Goal: Navigation & Orientation: Find specific page/section

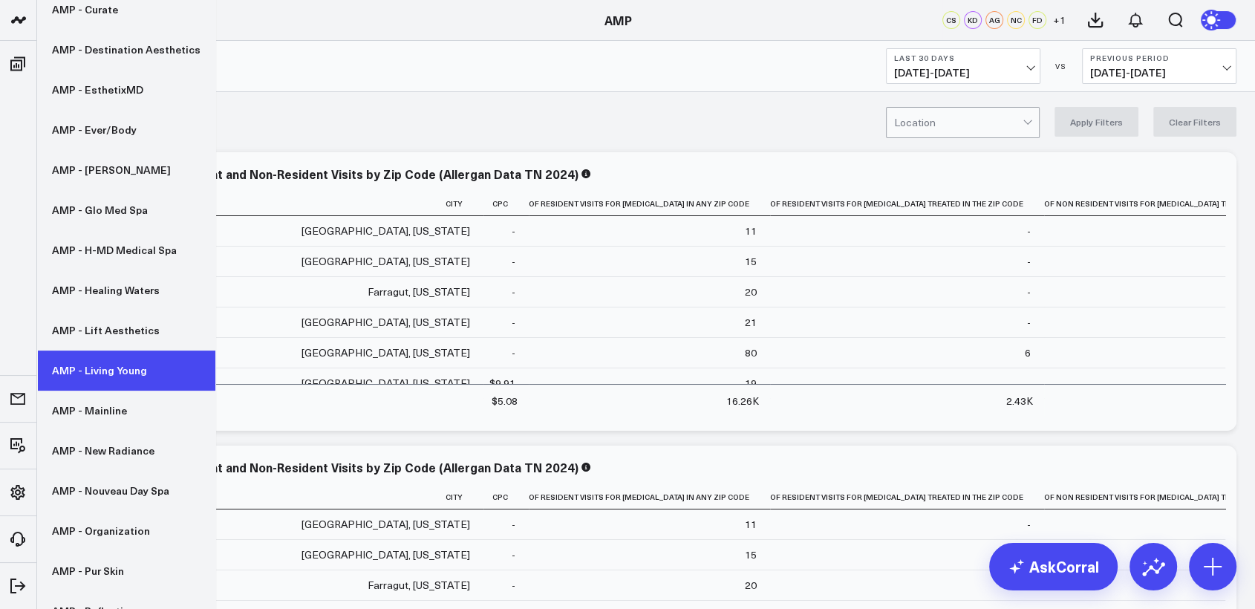
scroll to position [389, 0]
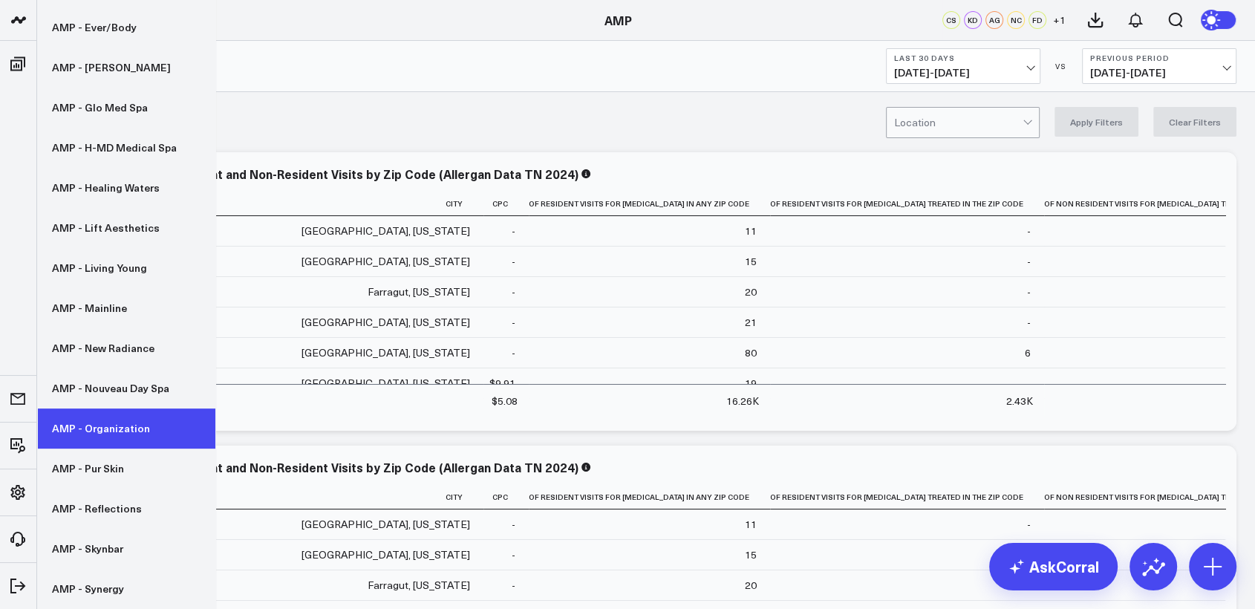
click at [125, 428] on link "AMP - Organization" at bounding box center [126, 428] width 178 height 40
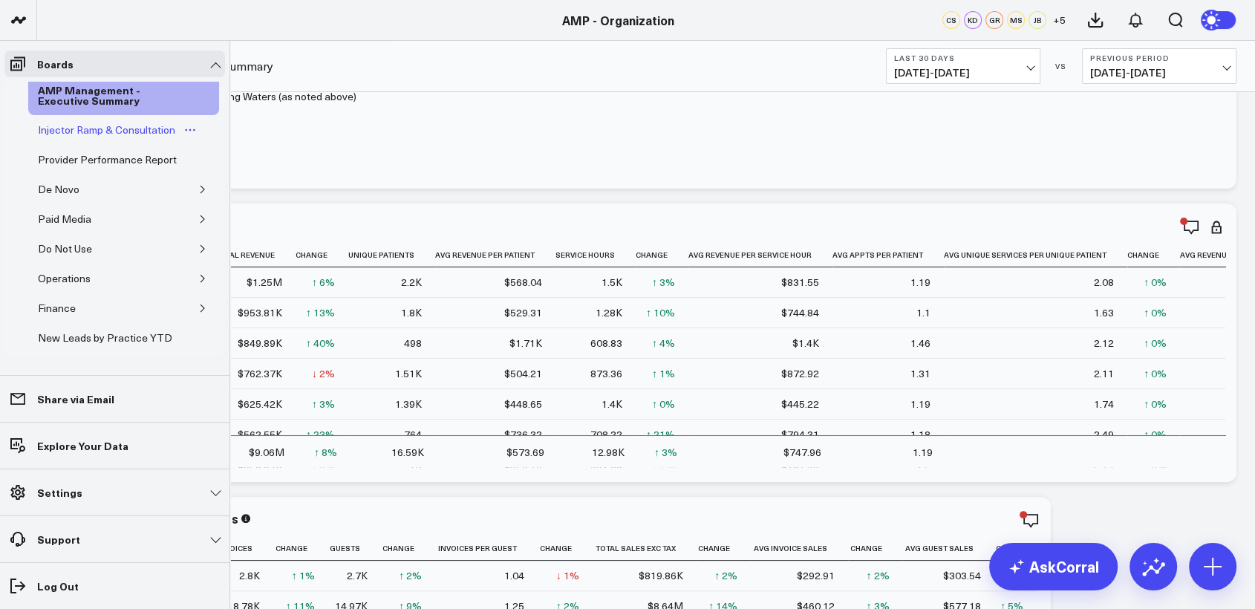
scroll to position [42, 0]
click at [198, 195] on icon "button" at bounding box center [202, 190] width 9 height 9
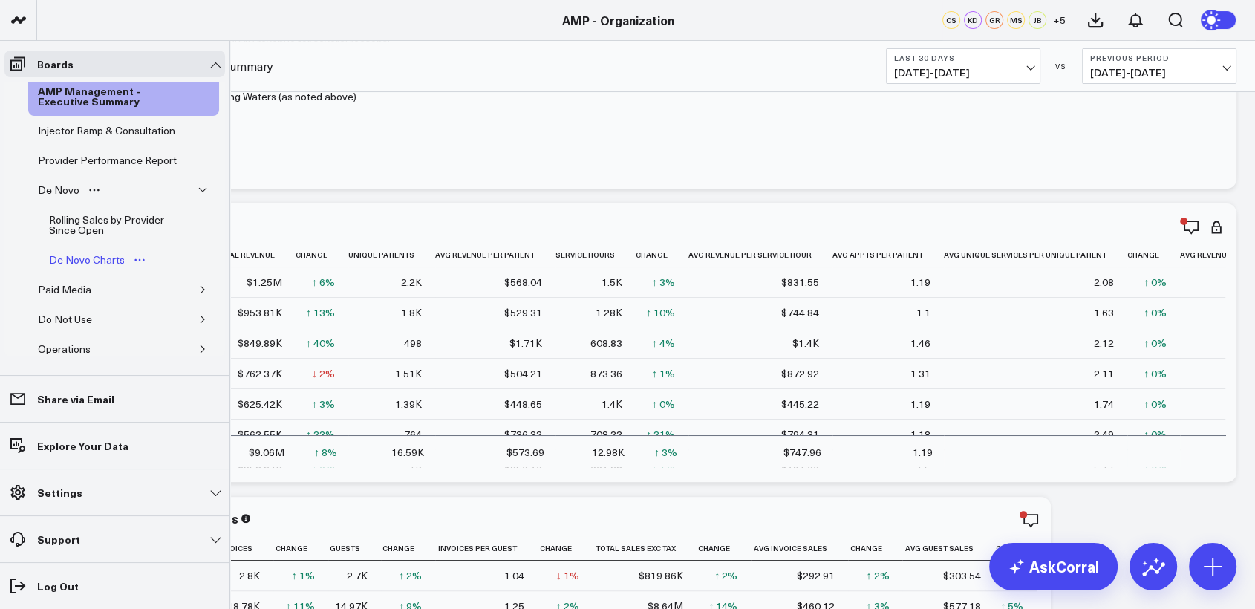
click at [98, 269] on div "De Novo Charts" at bounding box center [86, 260] width 83 height 18
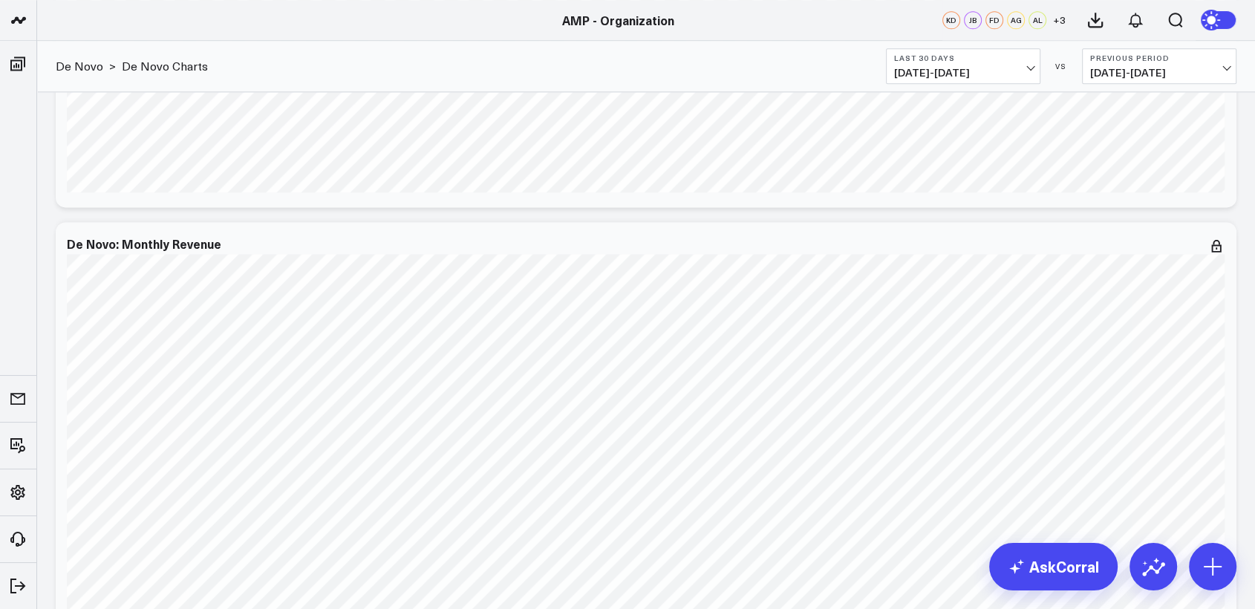
scroll to position [1972, 0]
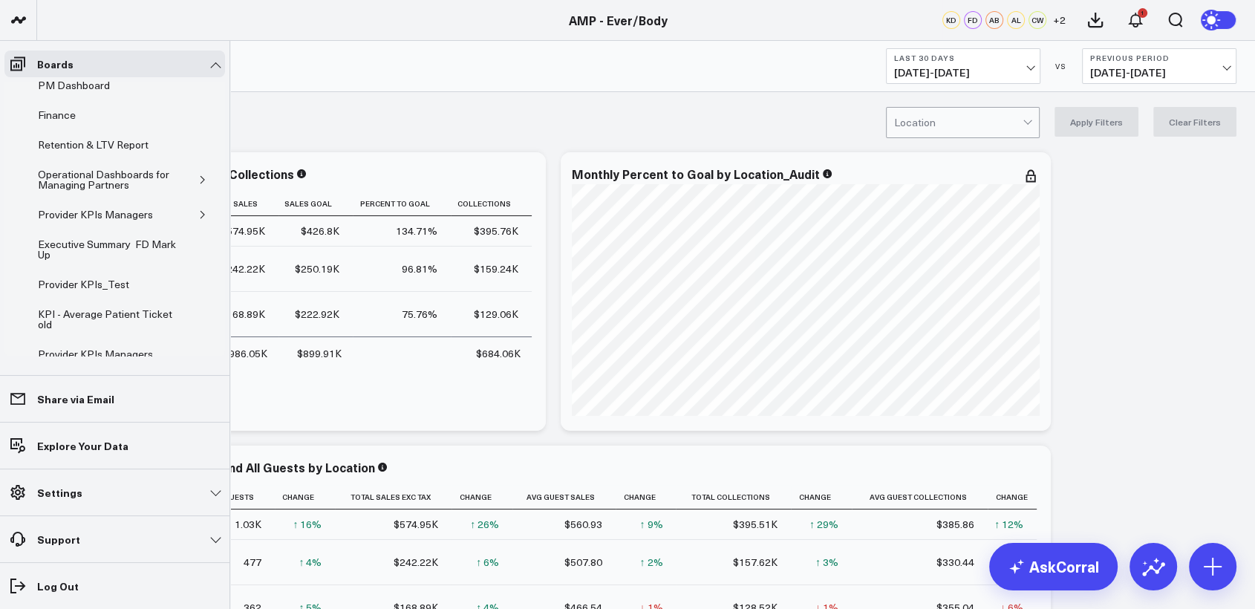
scroll to position [185, 0]
click at [198, 215] on icon "button" at bounding box center [202, 216] width 9 height 9
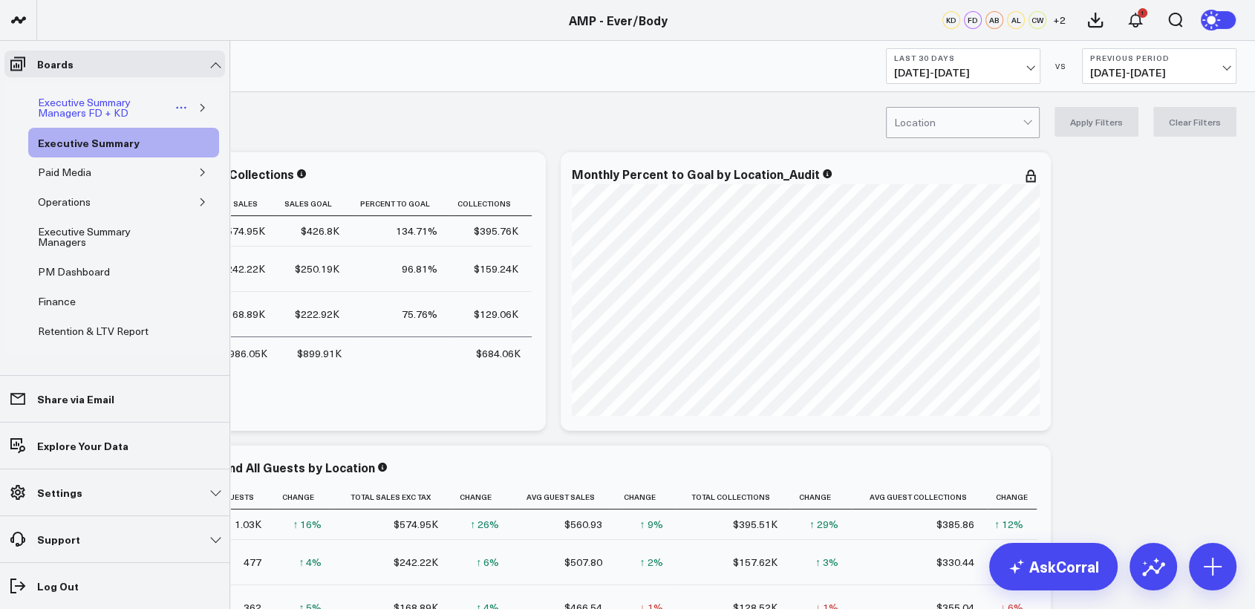
click at [81, 108] on div "Executive Summary Managers FD + KD" at bounding box center [103, 108] width 139 height 28
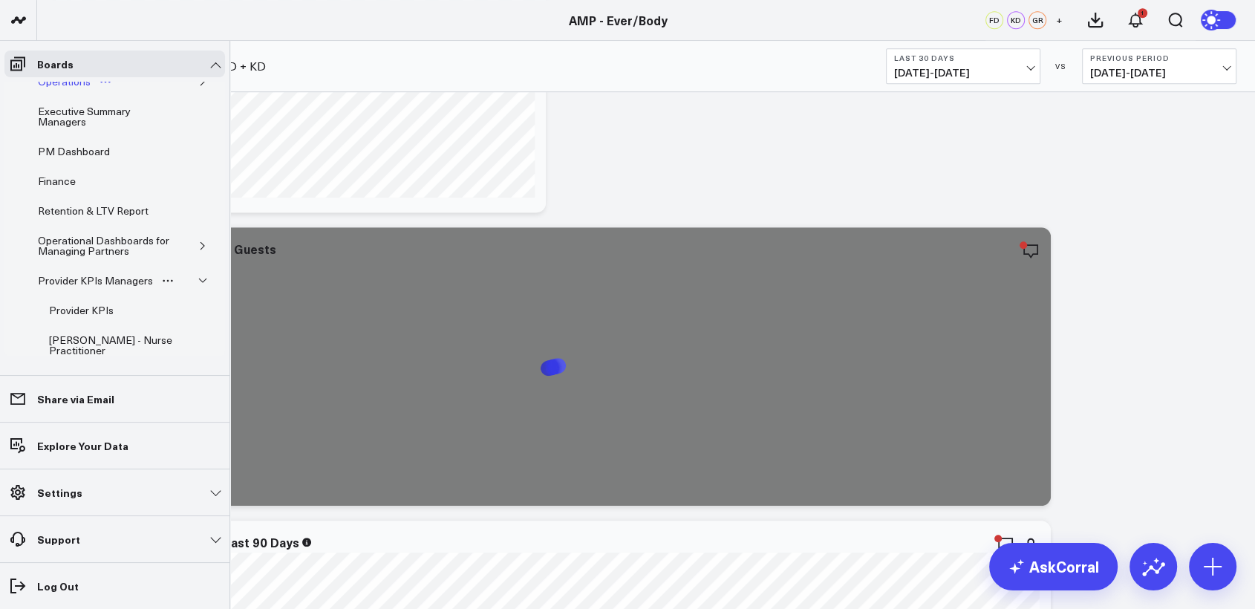
scroll to position [160, 0]
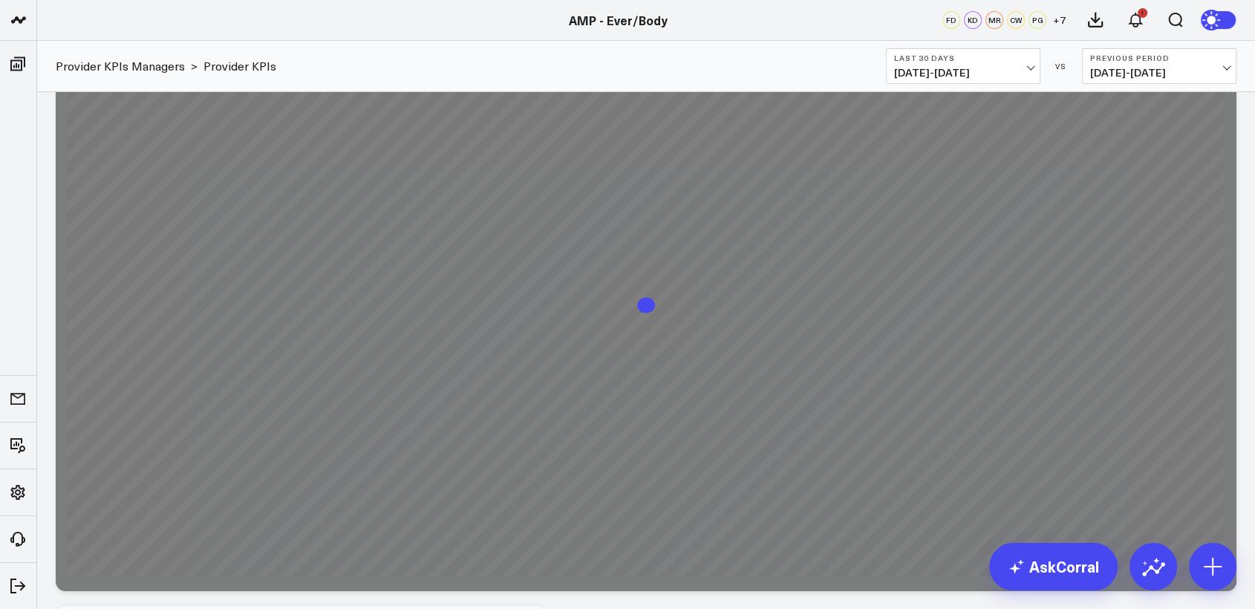
scroll to position [5304, 0]
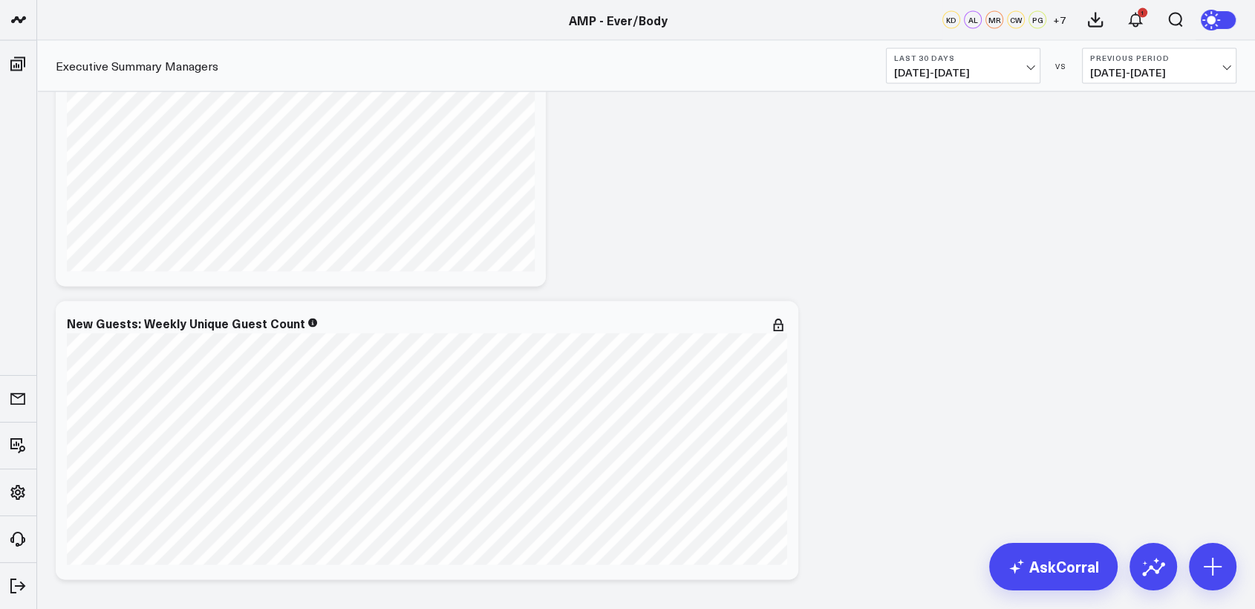
scroll to position [2928, 0]
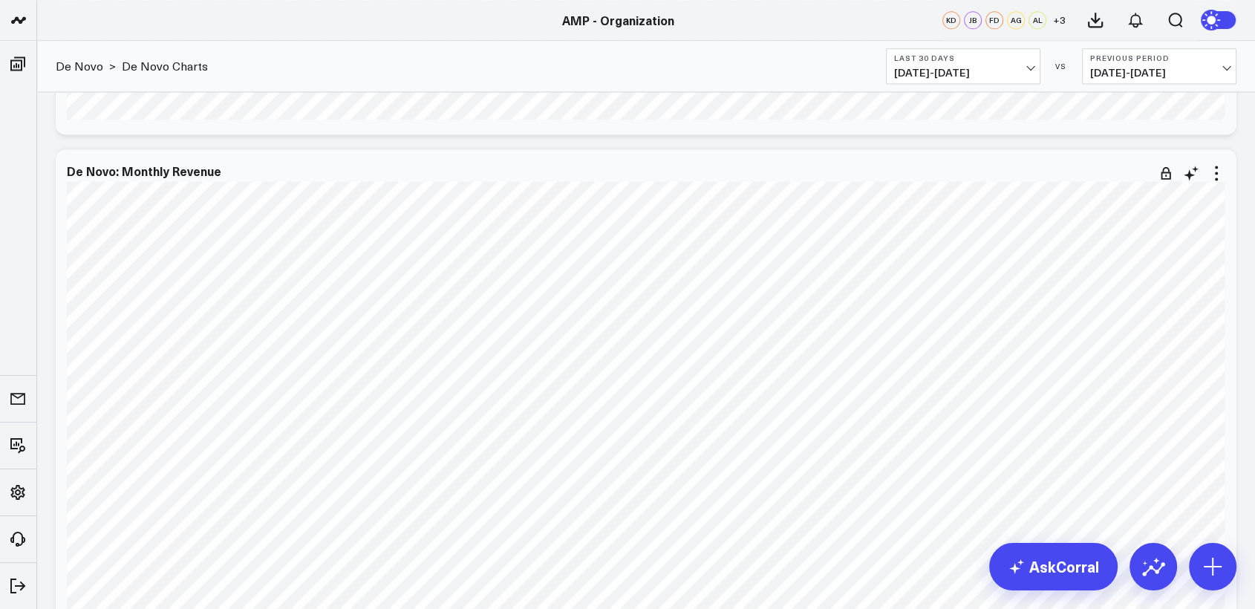
scroll to position [2040, 0]
